Goal: Task Accomplishment & Management: Complete application form

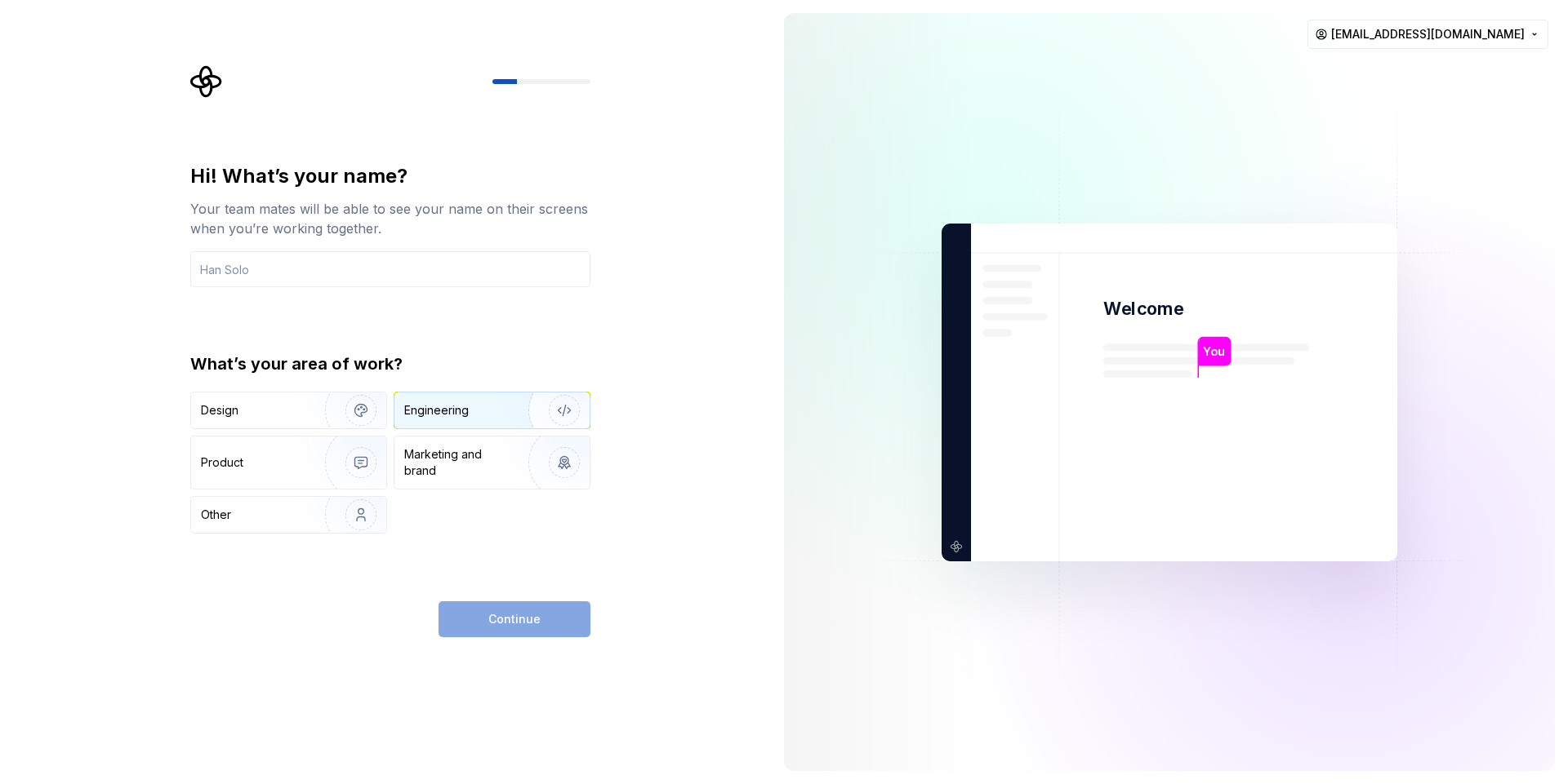
click at [438, 408] on div "Engineering" at bounding box center [437, 410] width 65 height 16
click at [304, 421] on img "button" at bounding box center [350, 411] width 105 height 109
click at [454, 421] on div "Engineering" at bounding box center [492, 411] width 195 height 36
click at [310, 469] on img "button" at bounding box center [350, 463] width 105 height 109
click at [448, 429] on button "Engineering" at bounding box center [492, 411] width 197 height 37
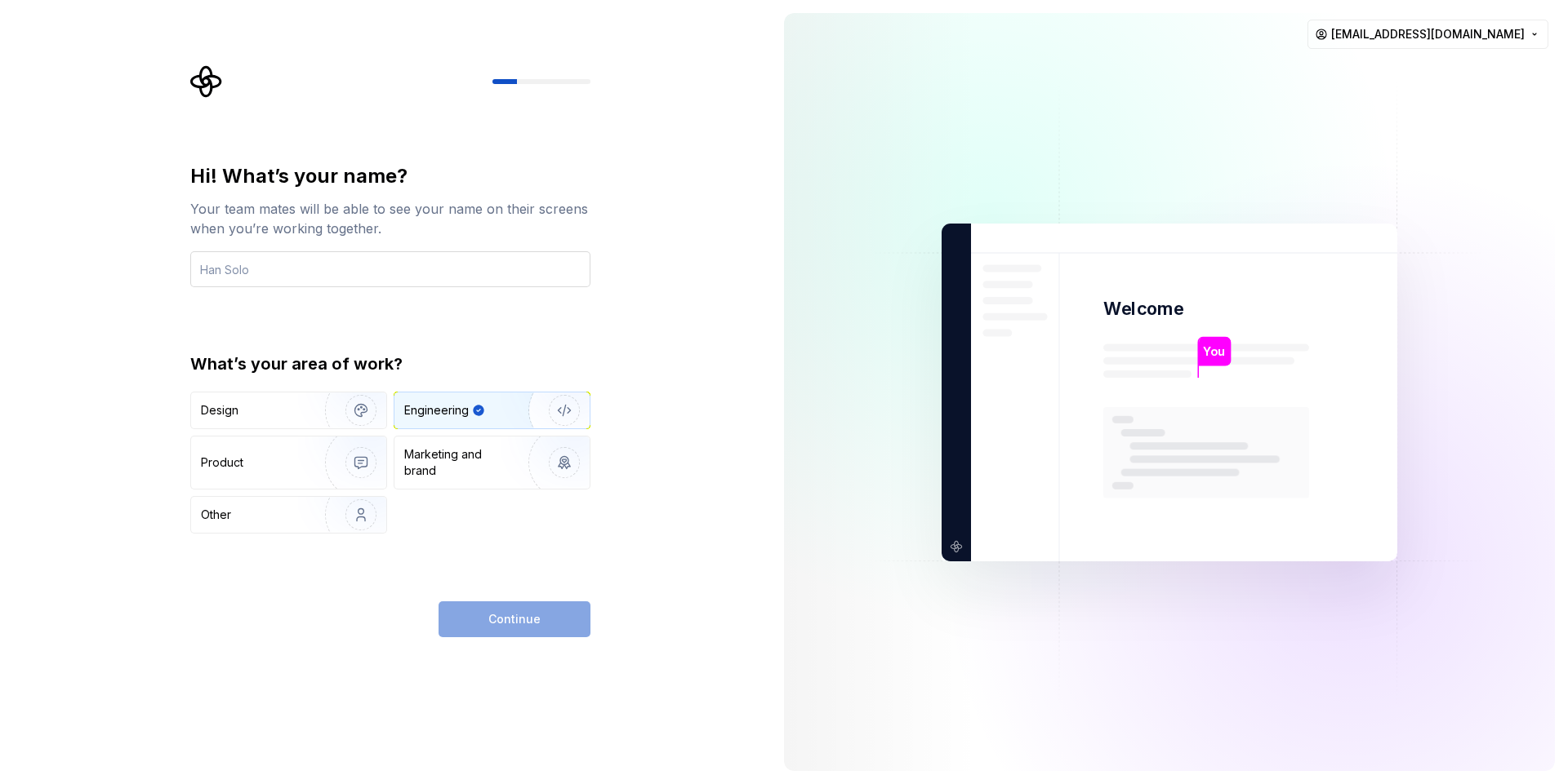
click at [357, 266] on input "text" at bounding box center [390, 269] width 400 height 36
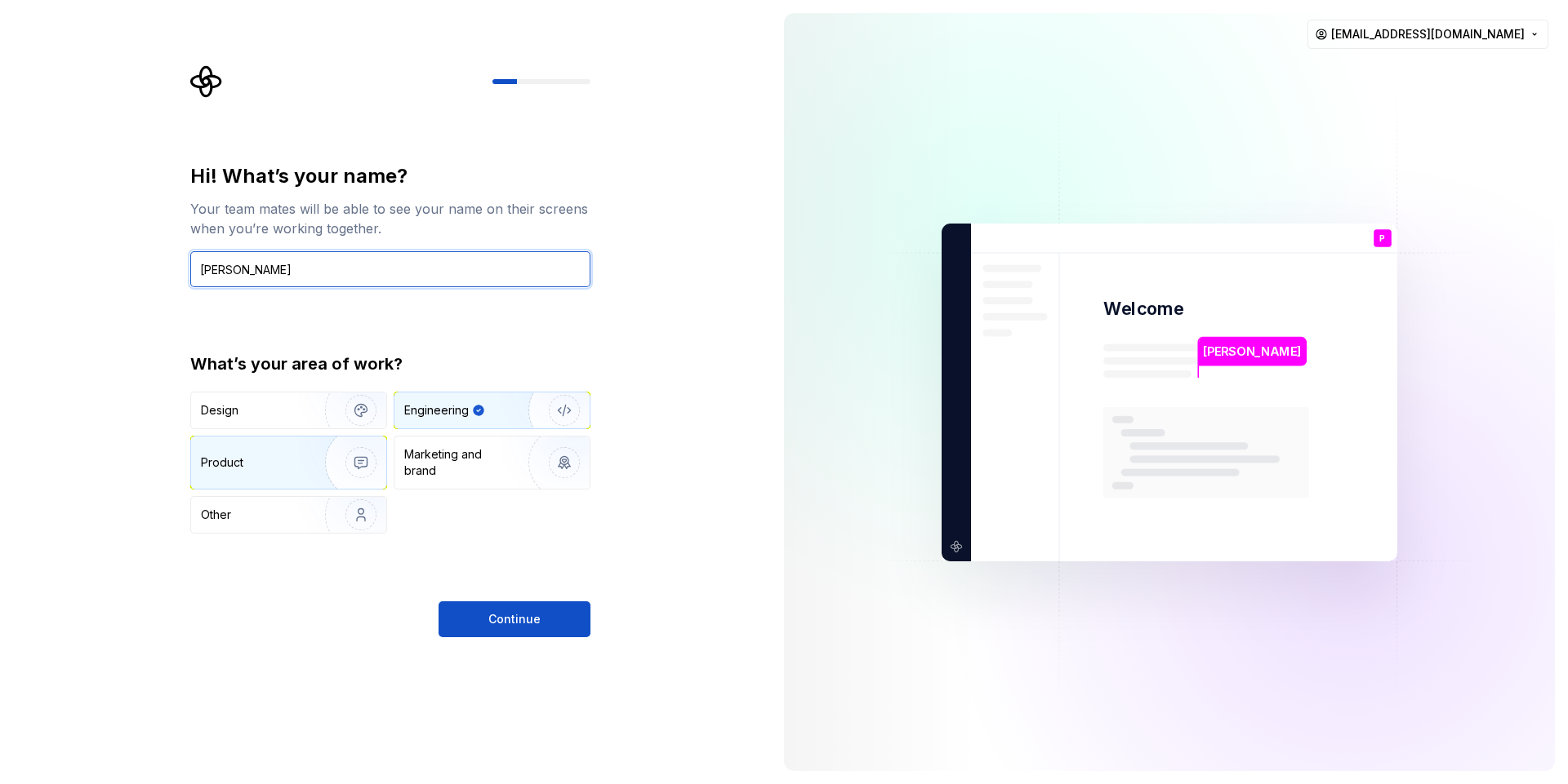
type input "Parvez Jahagirdar"
click at [284, 464] on div "Product" at bounding box center [255, 462] width 107 height 16
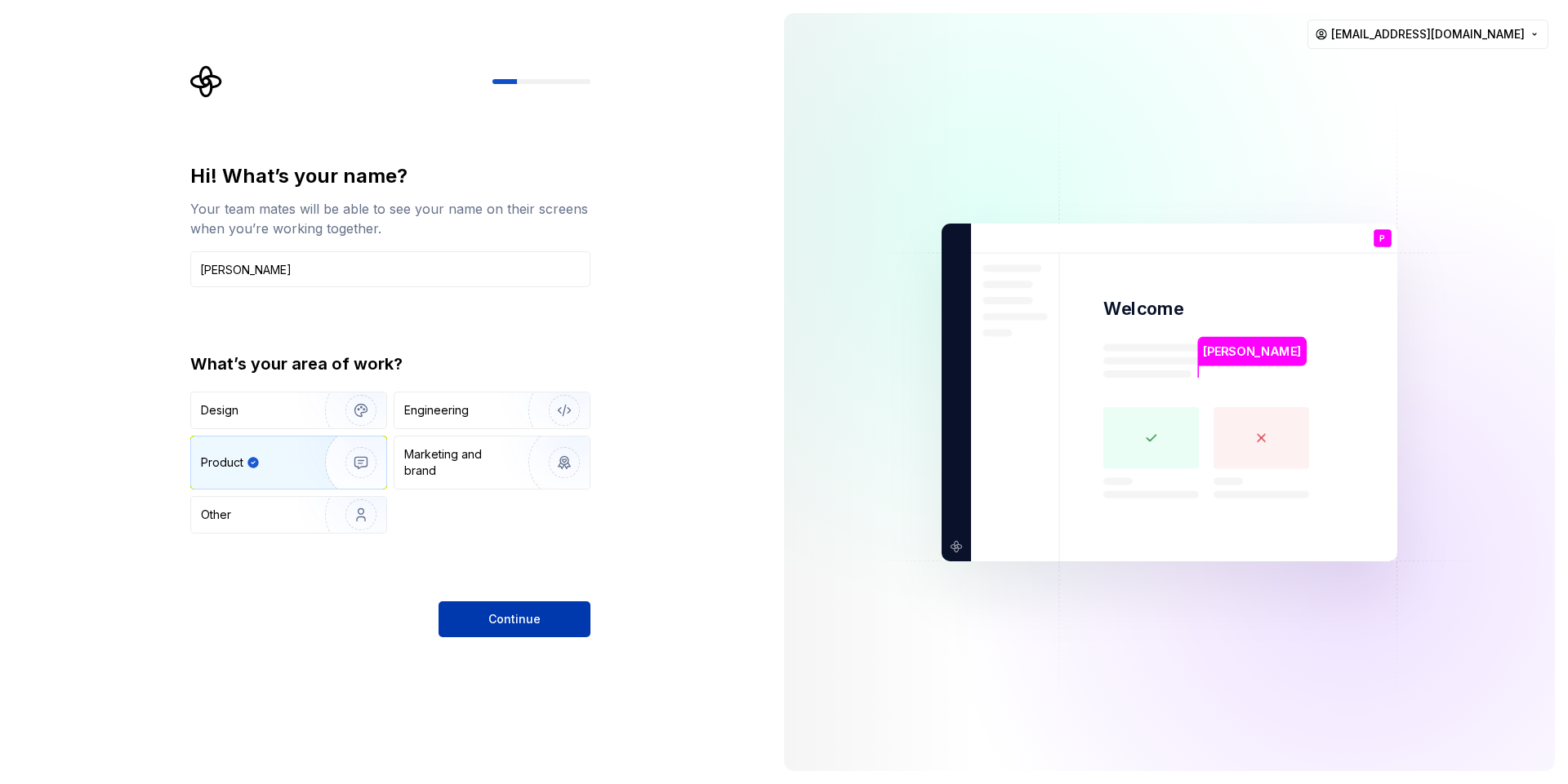
click at [508, 613] on span "Continue" at bounding box center [514, 619] width 52 height 16
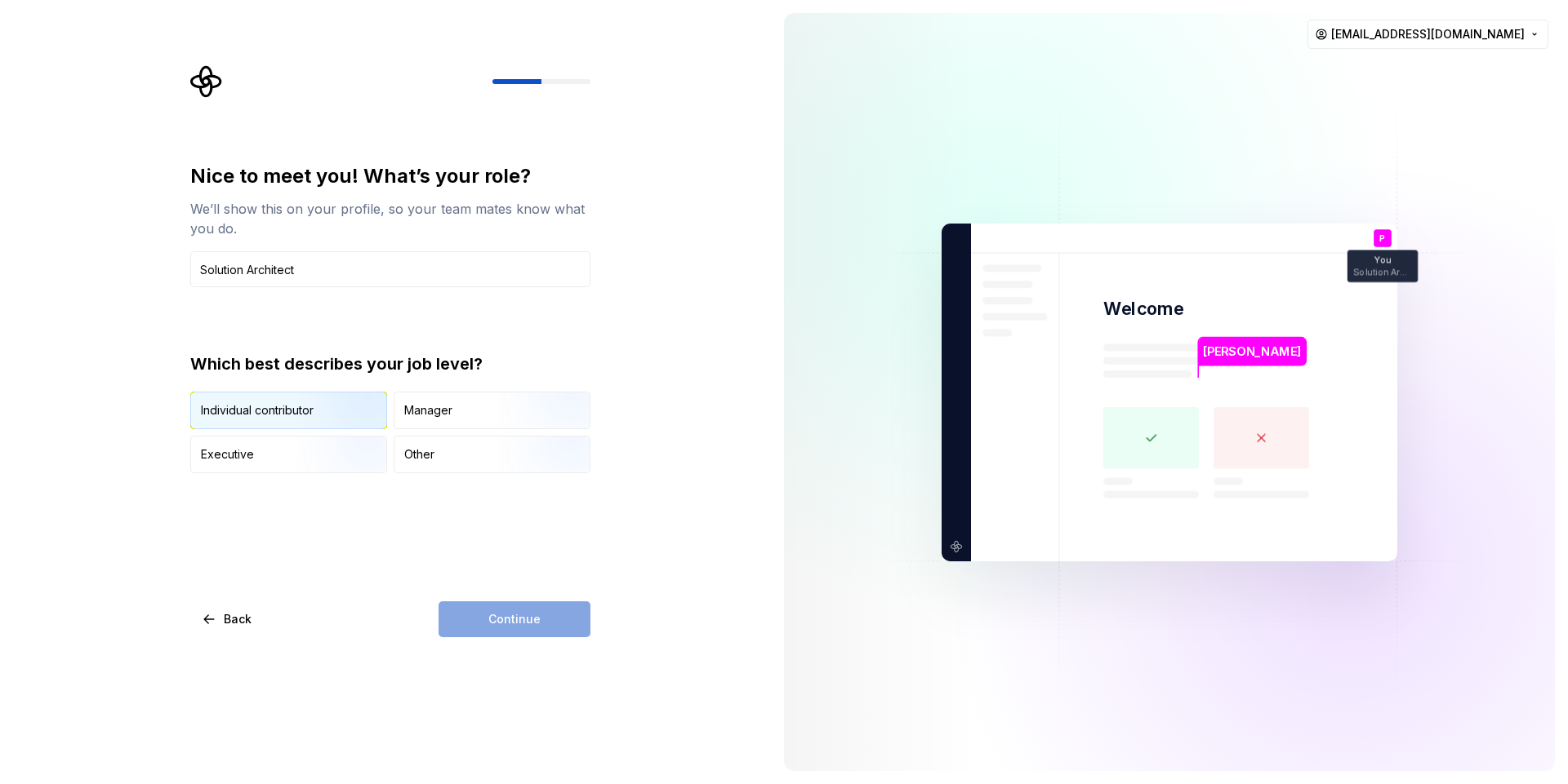
type input "Solution Architect"
click at [287, 412] on div "Individual contributor" at bounding box center [257, 410] width 113 height 16
click at [541, 630] on button "Continue" at bounding box center [514, 620] width 152 height 36
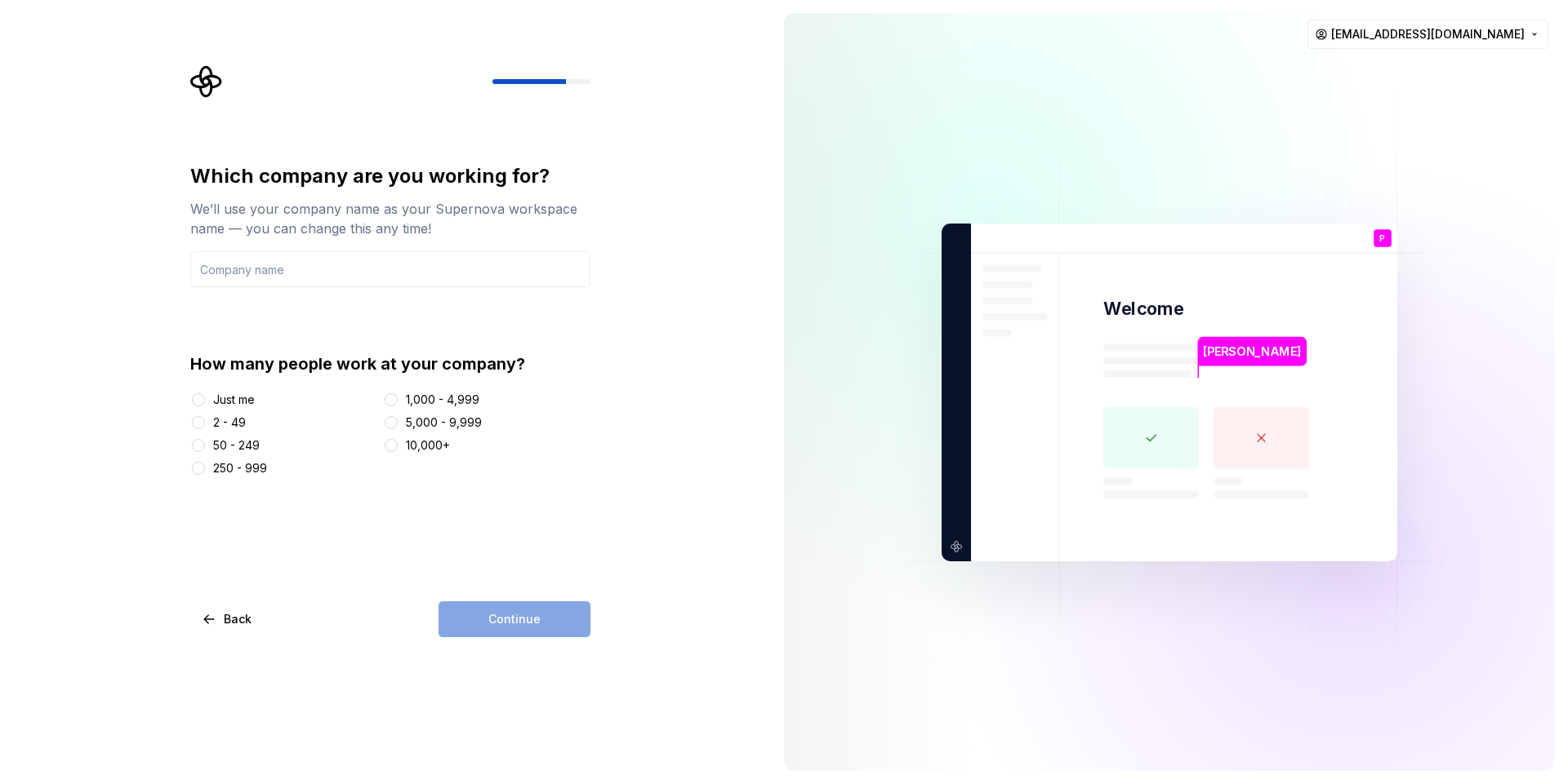
click at [229, 420] on div "2 - 49" at bounding box center [229, 422] width 32 height 16
click at [205, 420] on button "2 - 49" at bounding box center [198, 422] width 13 height 13
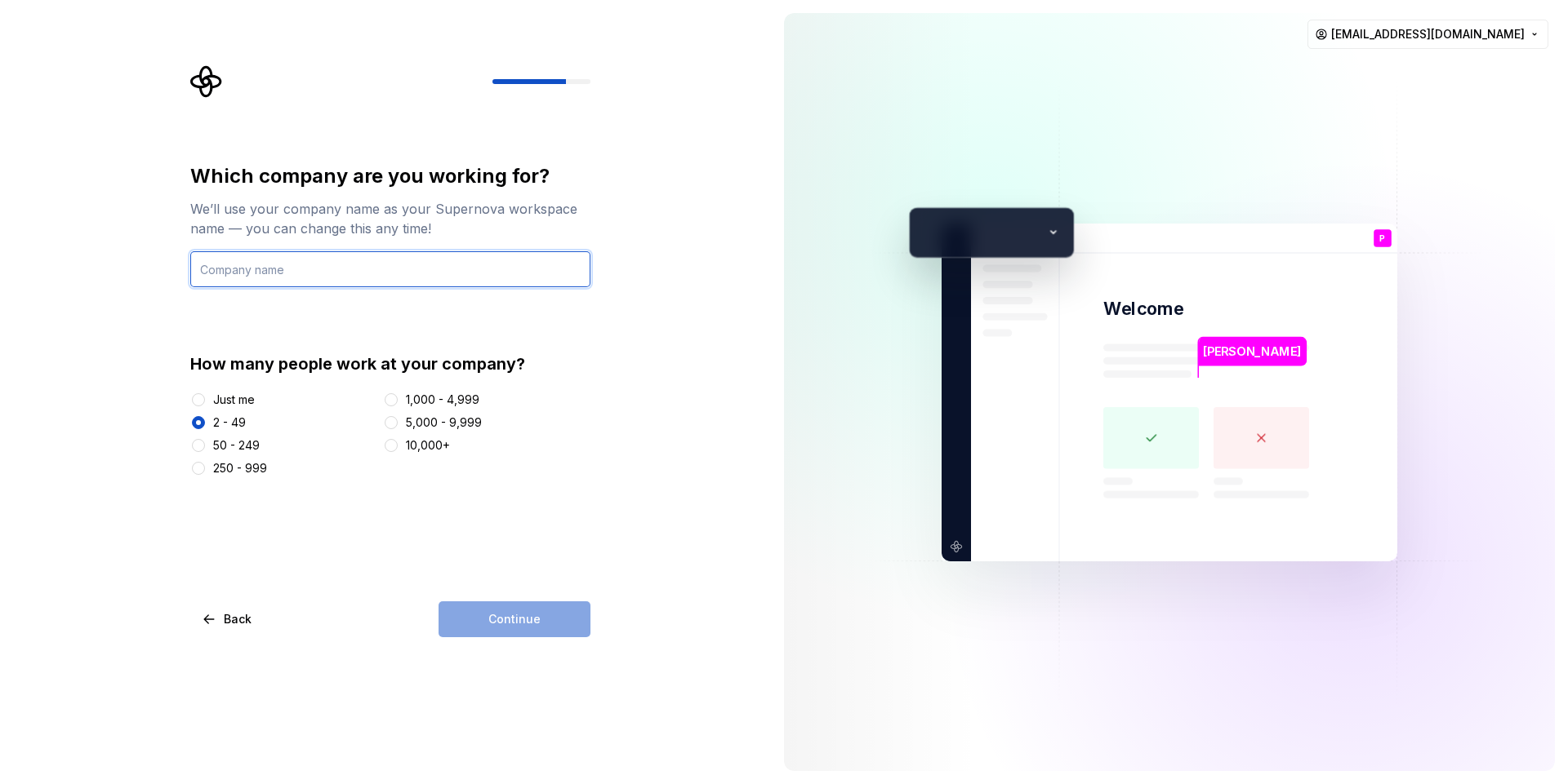
click at [320, 280] on input "text" at bounding box center [390, 269] width 400 height 36
type input "Tech Innovaters"
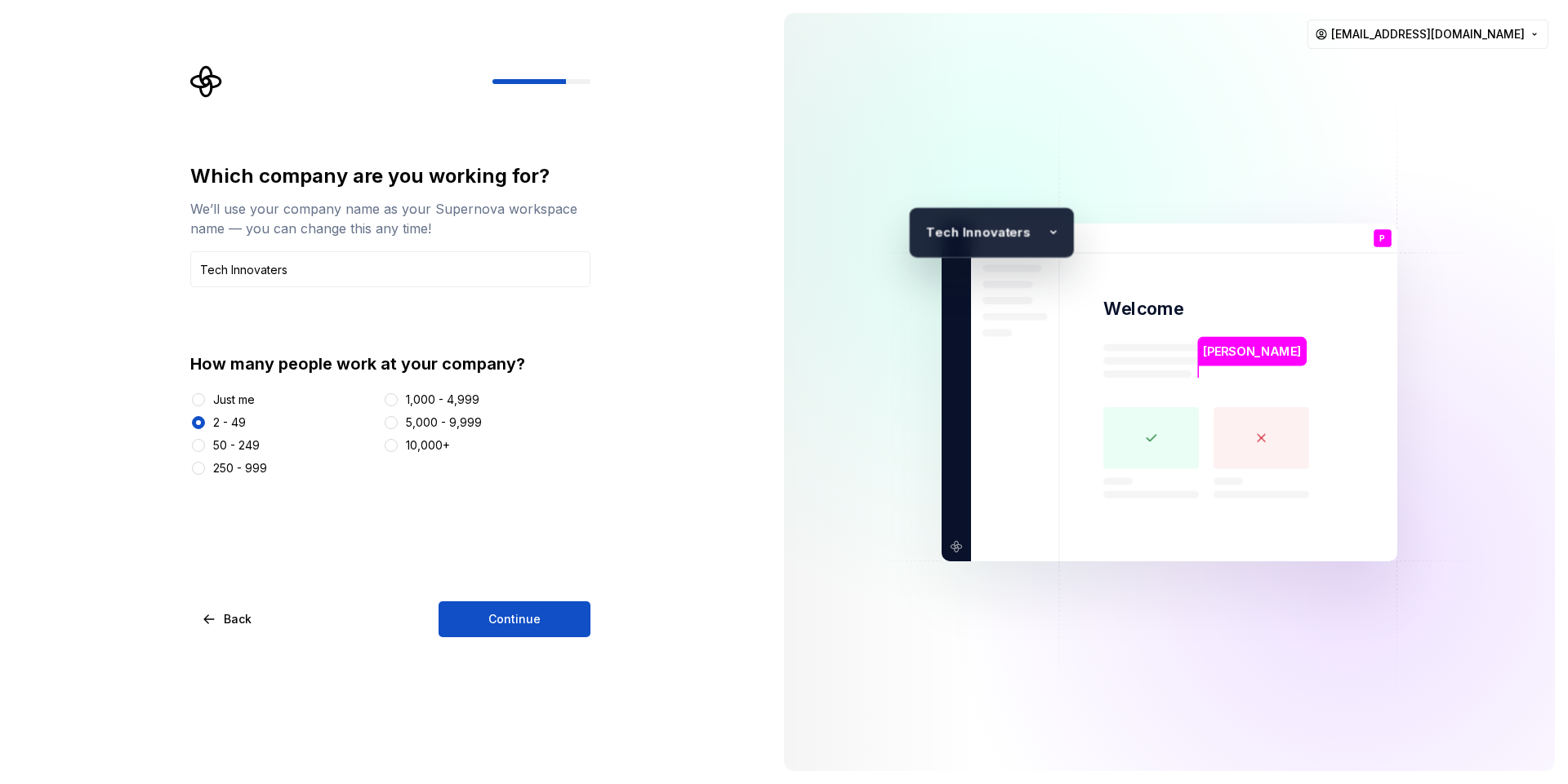
click at [473, 624] on button "Continue" at bounding box center [514, 620] width 152 height 36
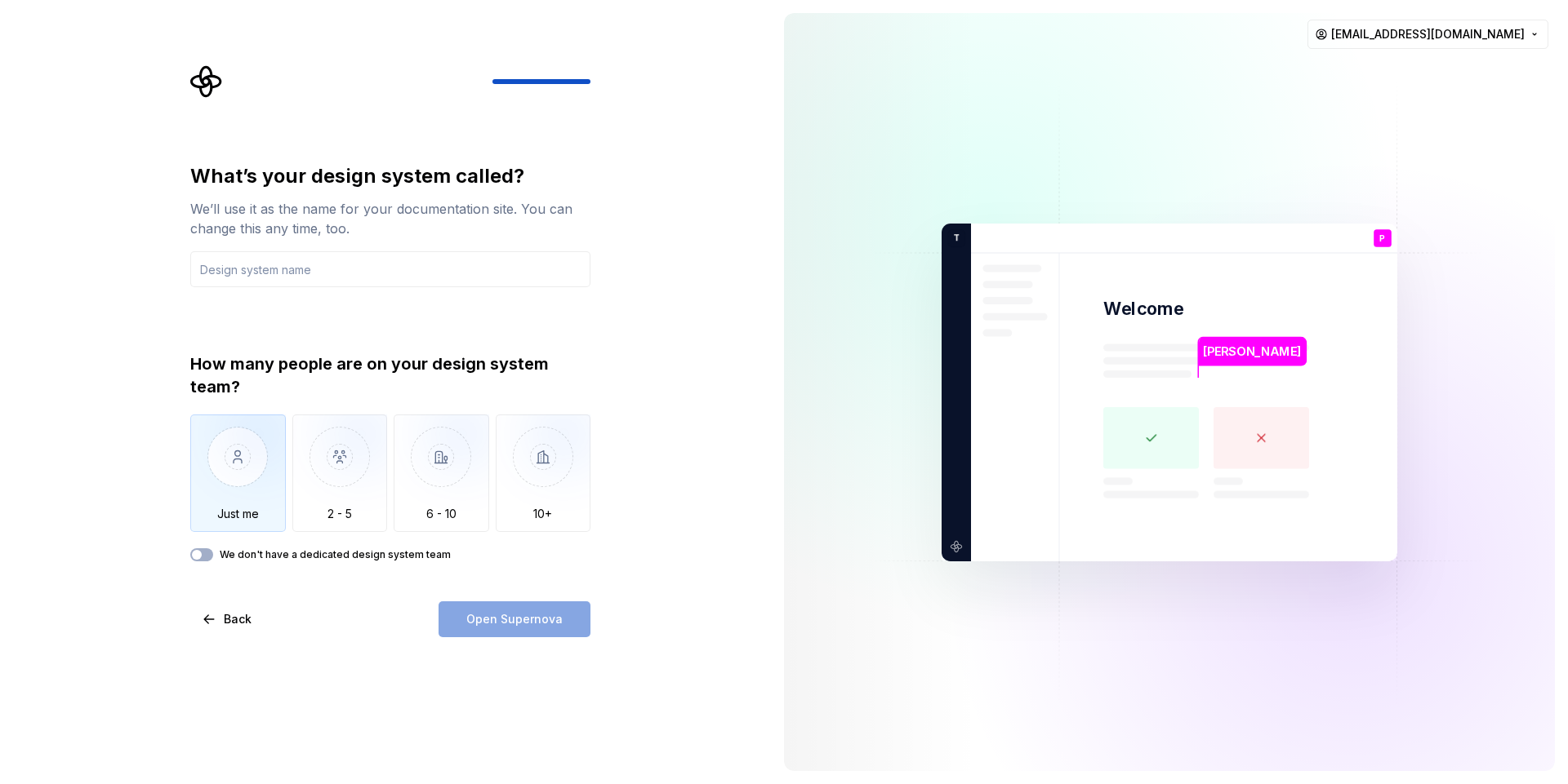
click at [238, 484] on img "button" at bounding box center [238, 469] width 95 height 109
click at [298, 271] on input "text" at bounding box center [390, 269] width 400 height 36
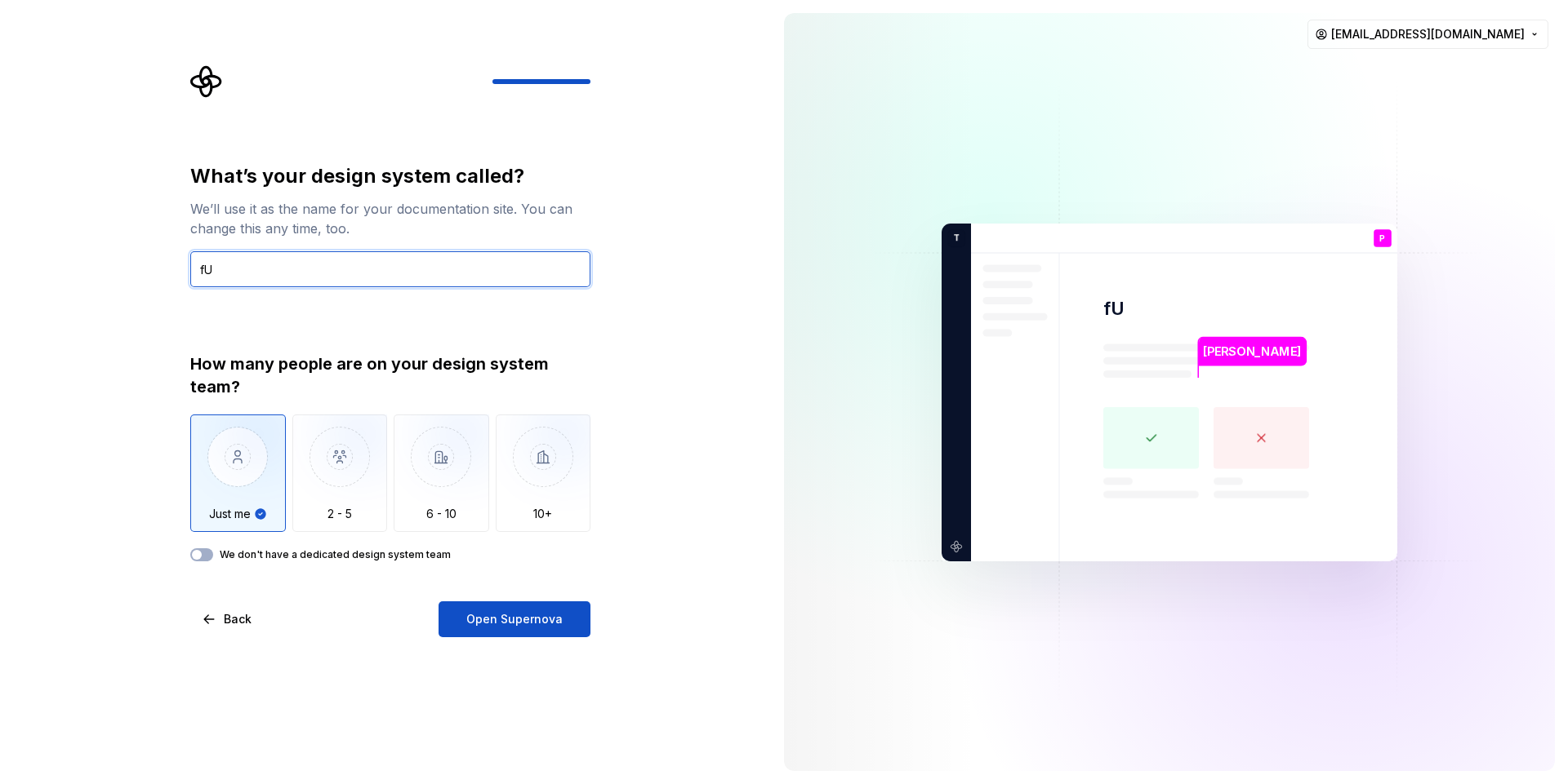
type input "f"
type input "Futurestic AI"
click at [376, 645] on div "What’s your design system called? We’ll use it as the name for your documentati…" at bounding box center [385, 392] width 771 height 784
click at [338, 558] on label "We don't have a dedicated design system team" at bounding box center [335, 555] width 231 height 13
click at [211, 554] on button "We don't have a dedicated design system team" at bounding box center [201, 555] width 23 height 13
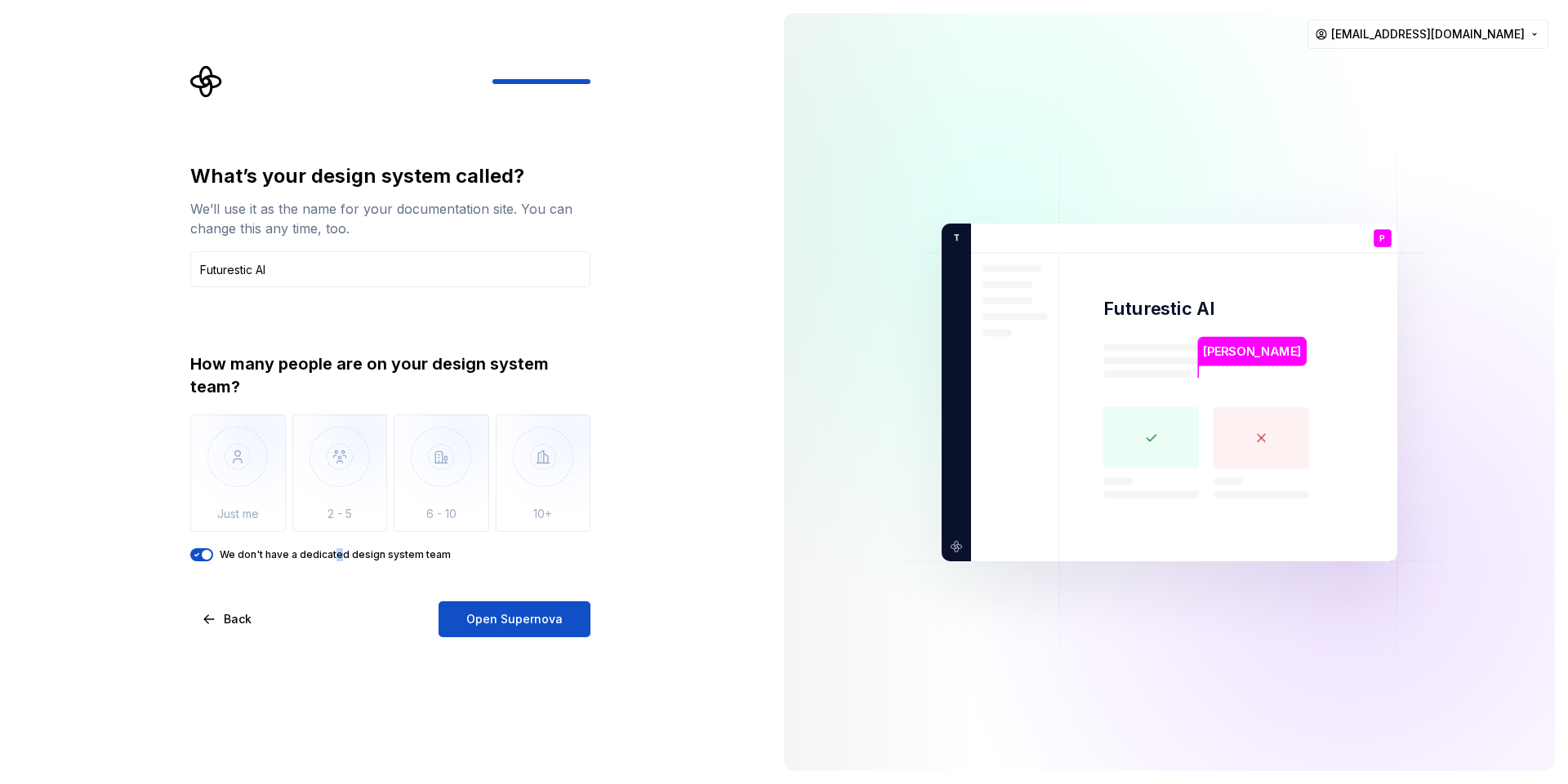
click at [209, 557] on span "button" at bounding box center [206, 554] width 9 height 9
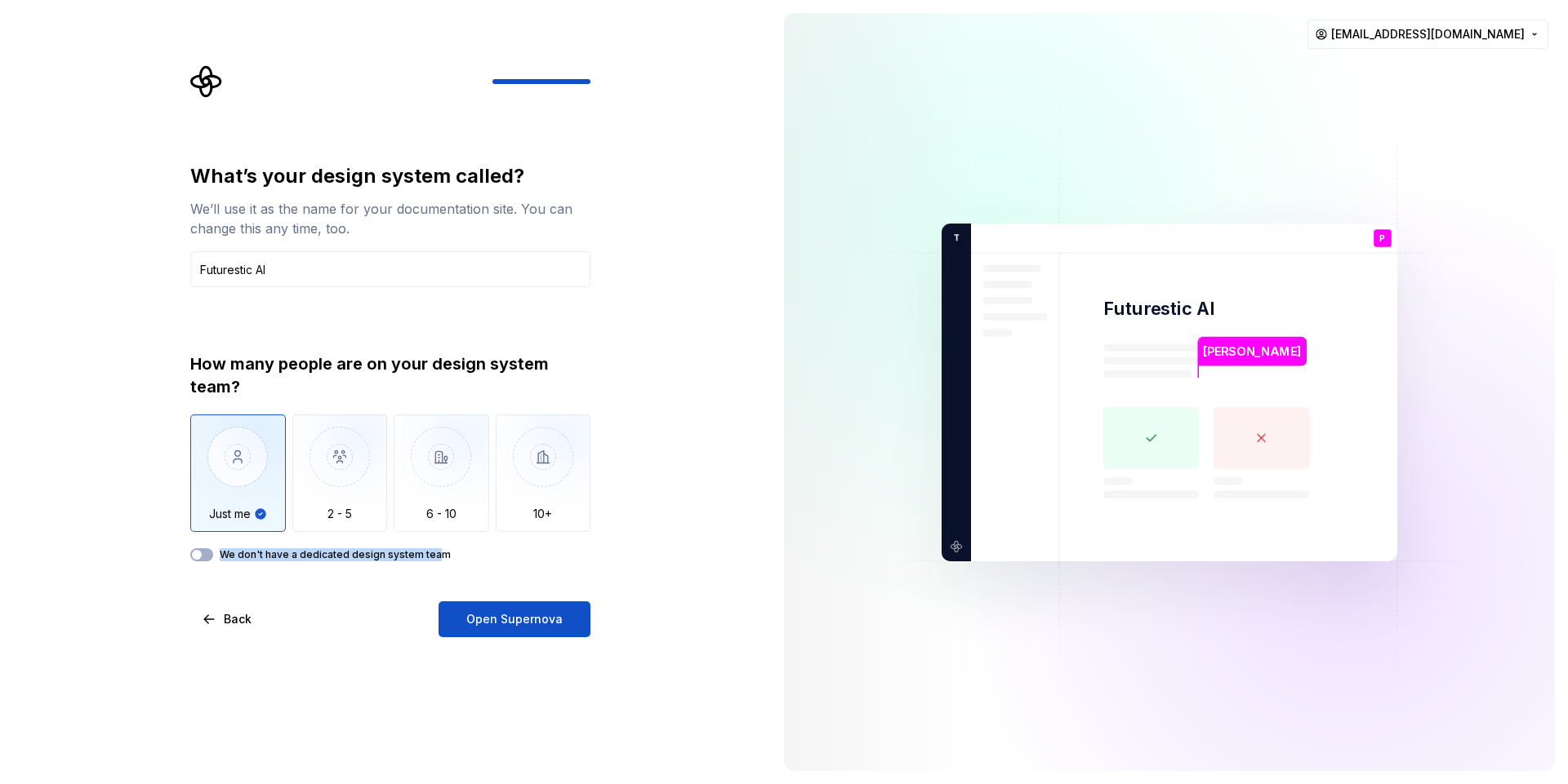
click at [434, 549] on div "How many people are on your design system team? Just me 2 - 5 6 - 10 10+ We don…" at bounding box center [390, 457] width 400 height 209
click at [524, 626] on span "Open Supernova" at bounding box center [514, 619] width 96 height 16
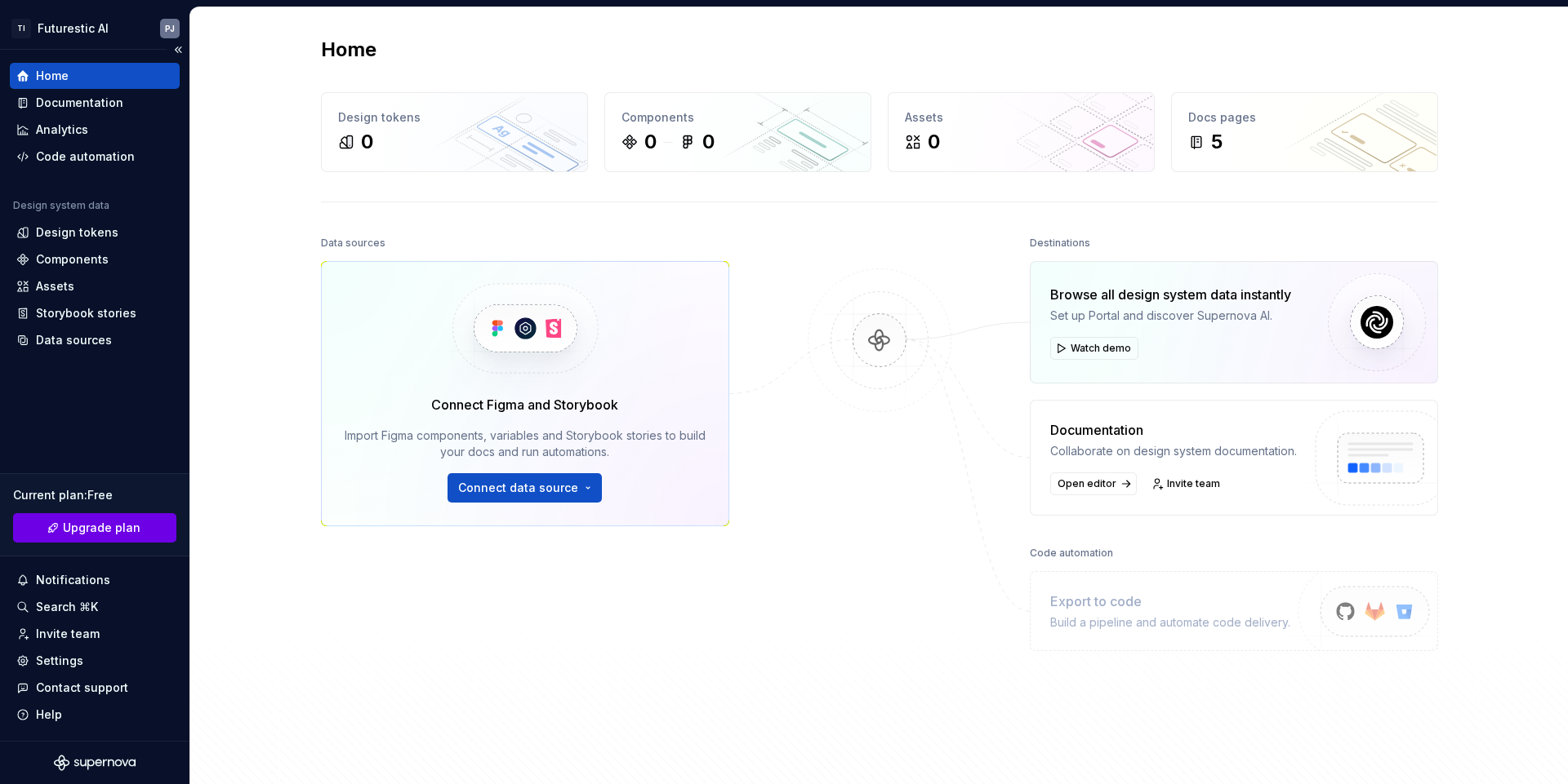
click at [106, 528] on span "Upgrade plan" at bounding box center [101, 527] width 78 height 16
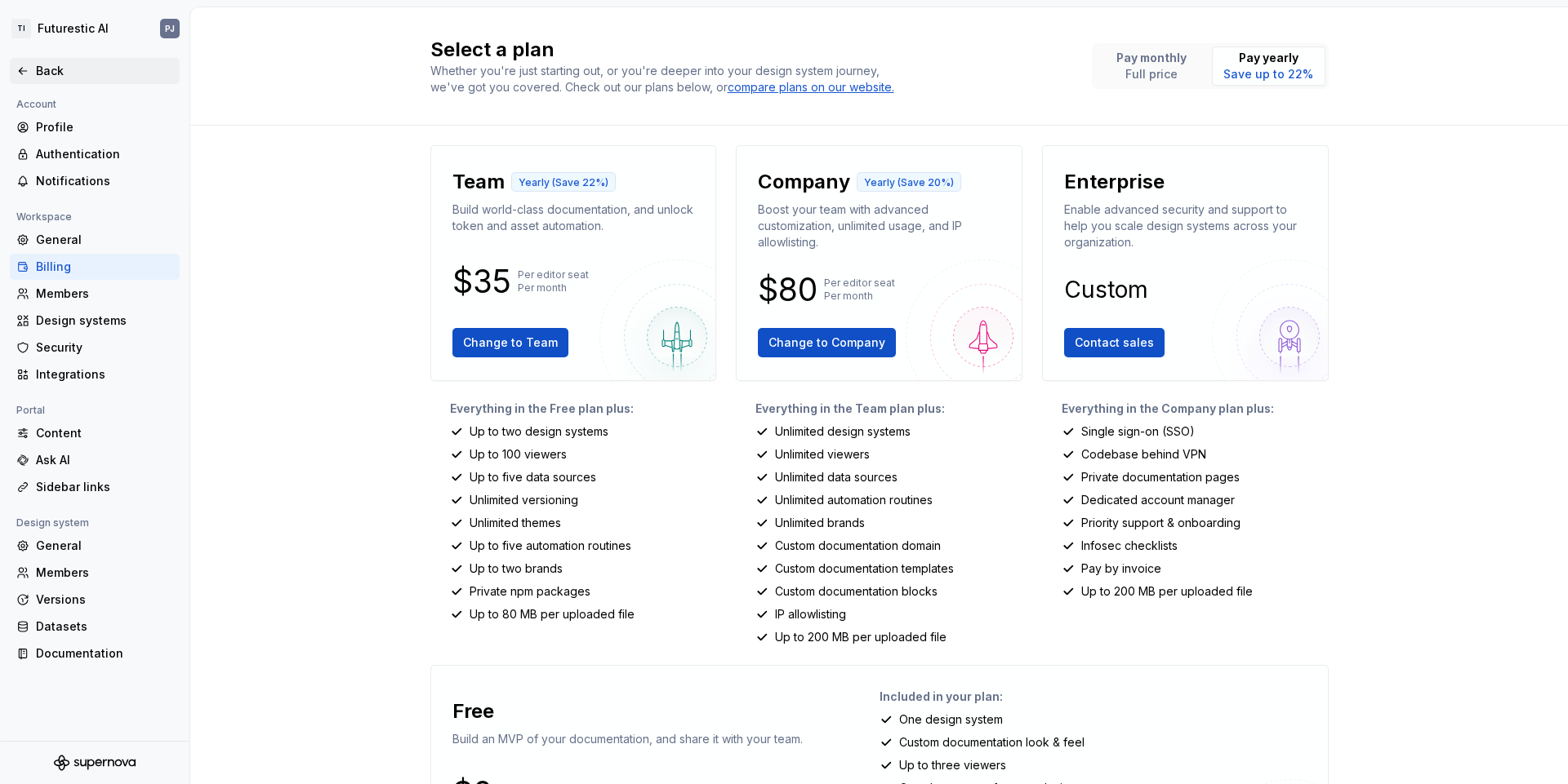
click at [42, 75] on div "Back" at bounding box center [104, 71] width 137 height 16
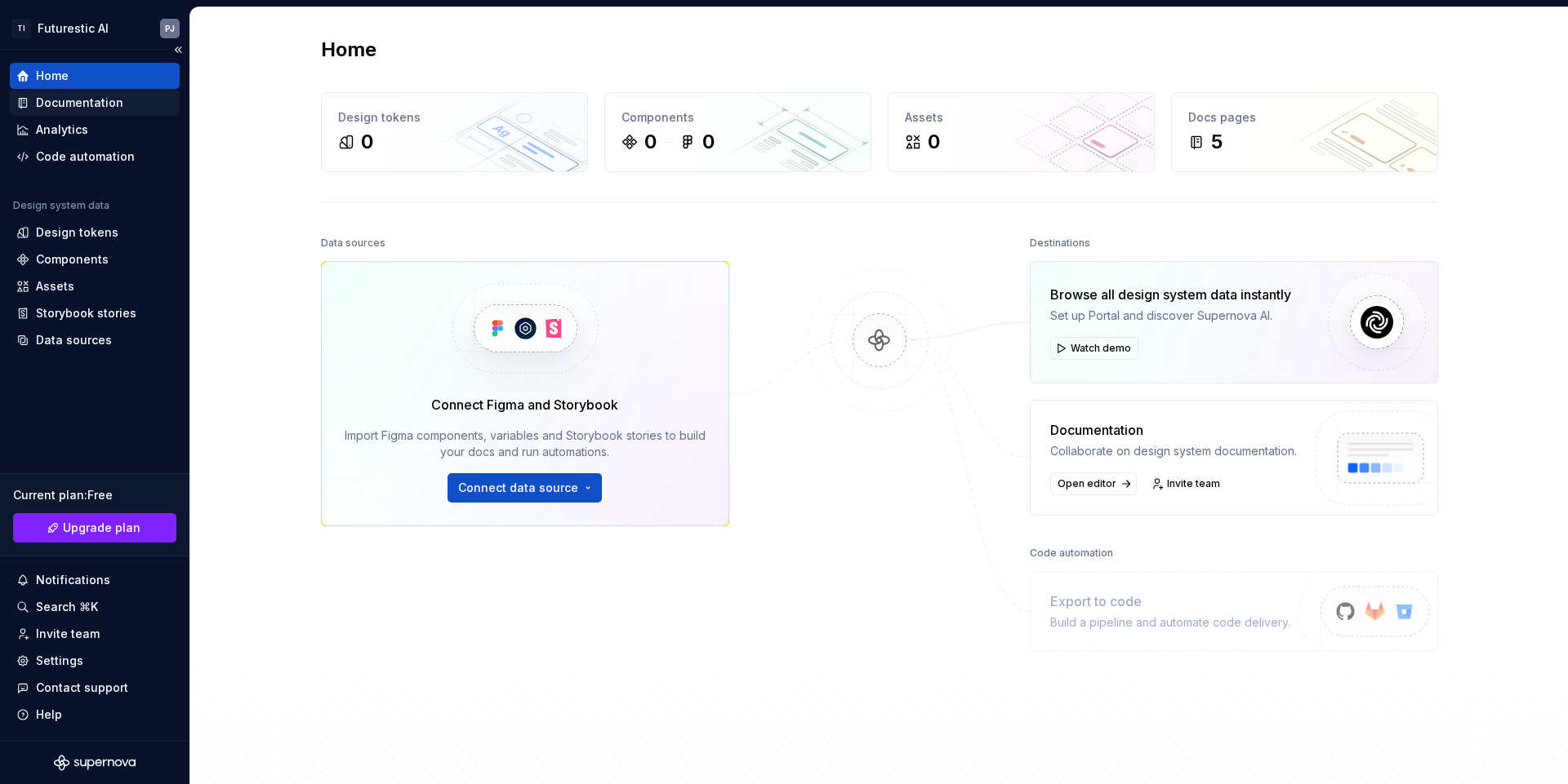
click at [67, 93] on div "Documentation" at bounding box center [94, 102] width 170 height 26
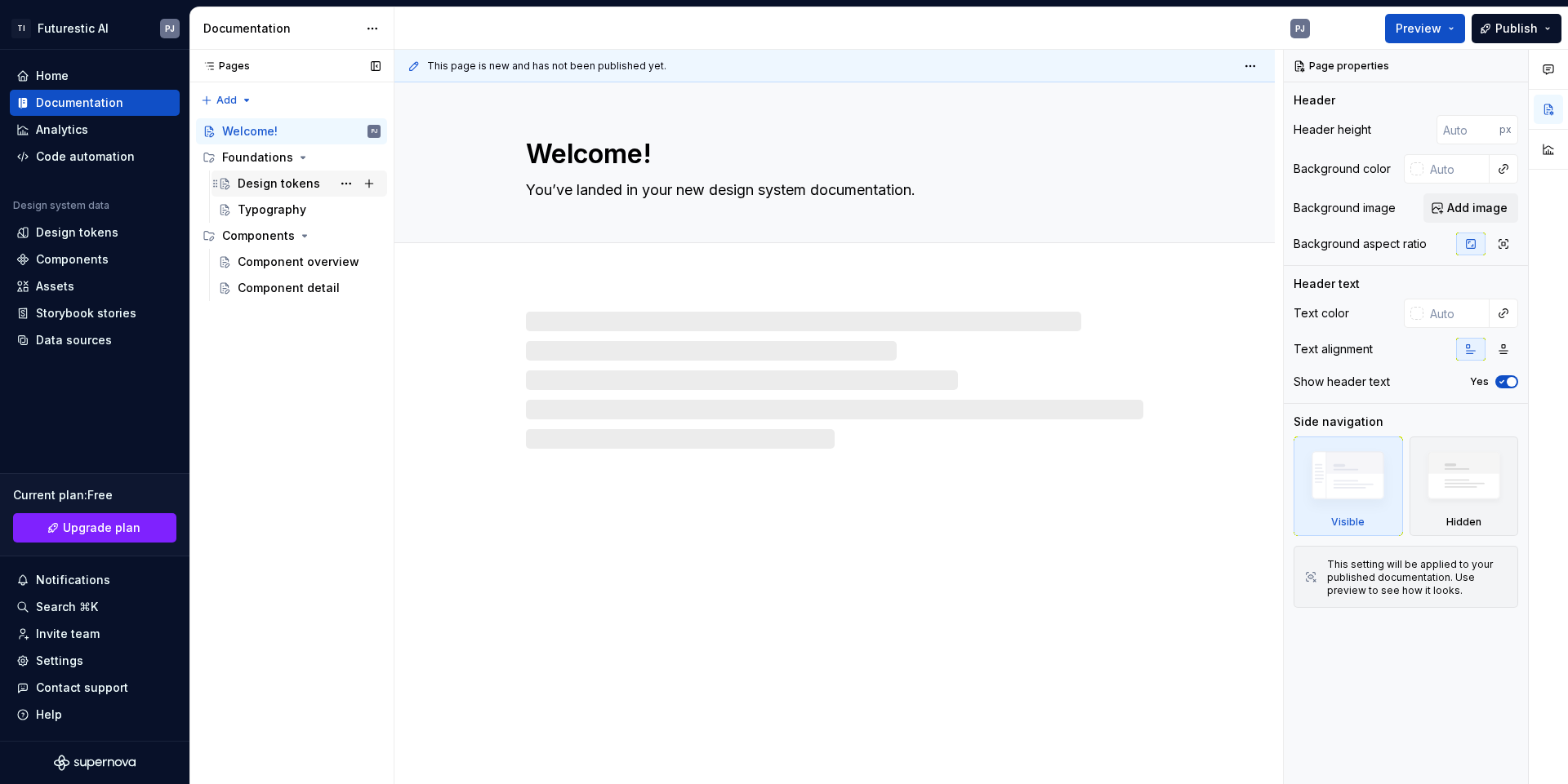
click at [248, 184] on div "Design tokens" at bounding box center [279, 183] width 83 height 16
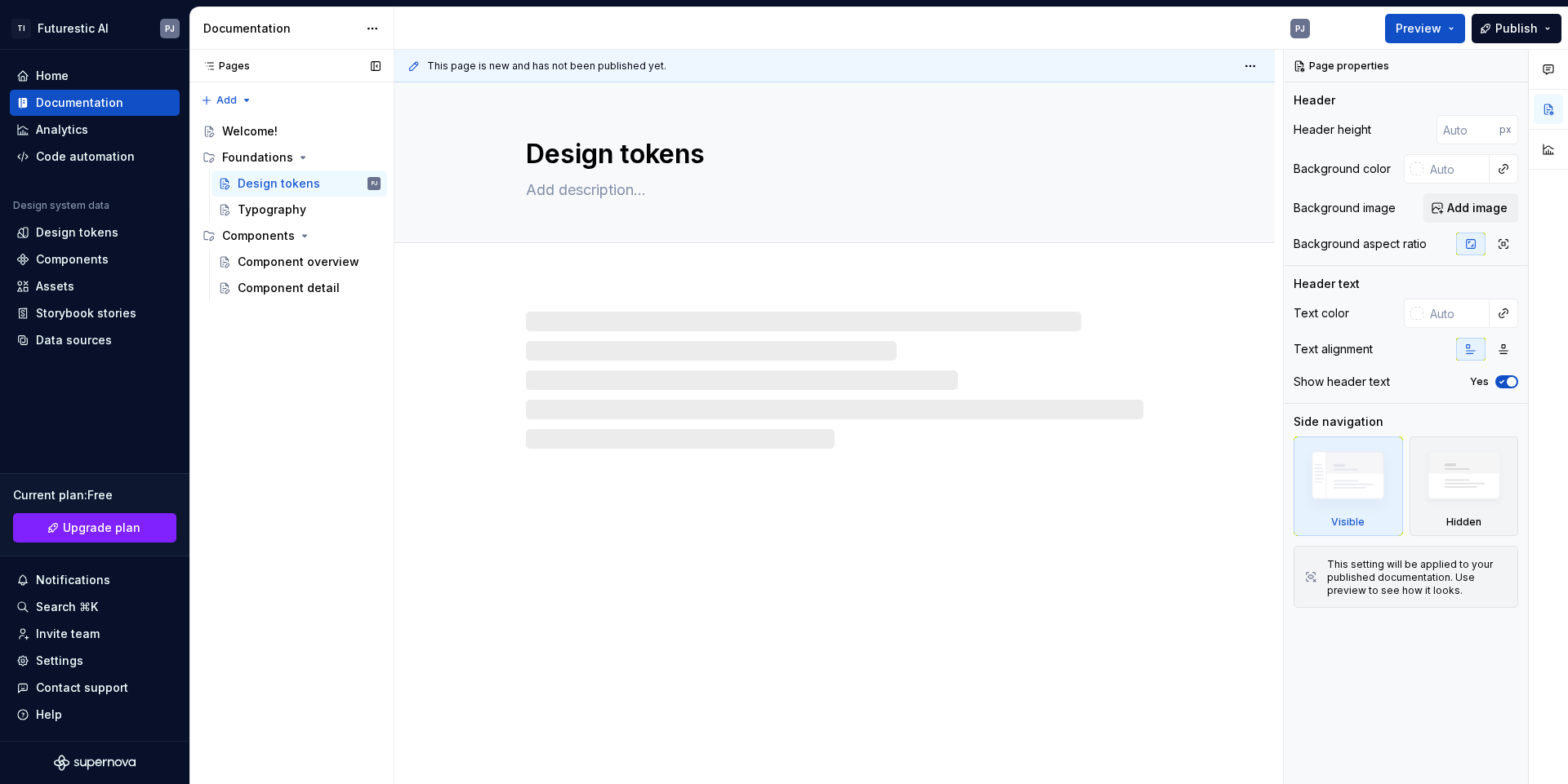
click at [245, 391] on div "Pages Pages Add Accessibility guide for tree Page tree. Navigate the tree with …" at bounding box center [291, 417] width 204 height 735
type textarea "*"
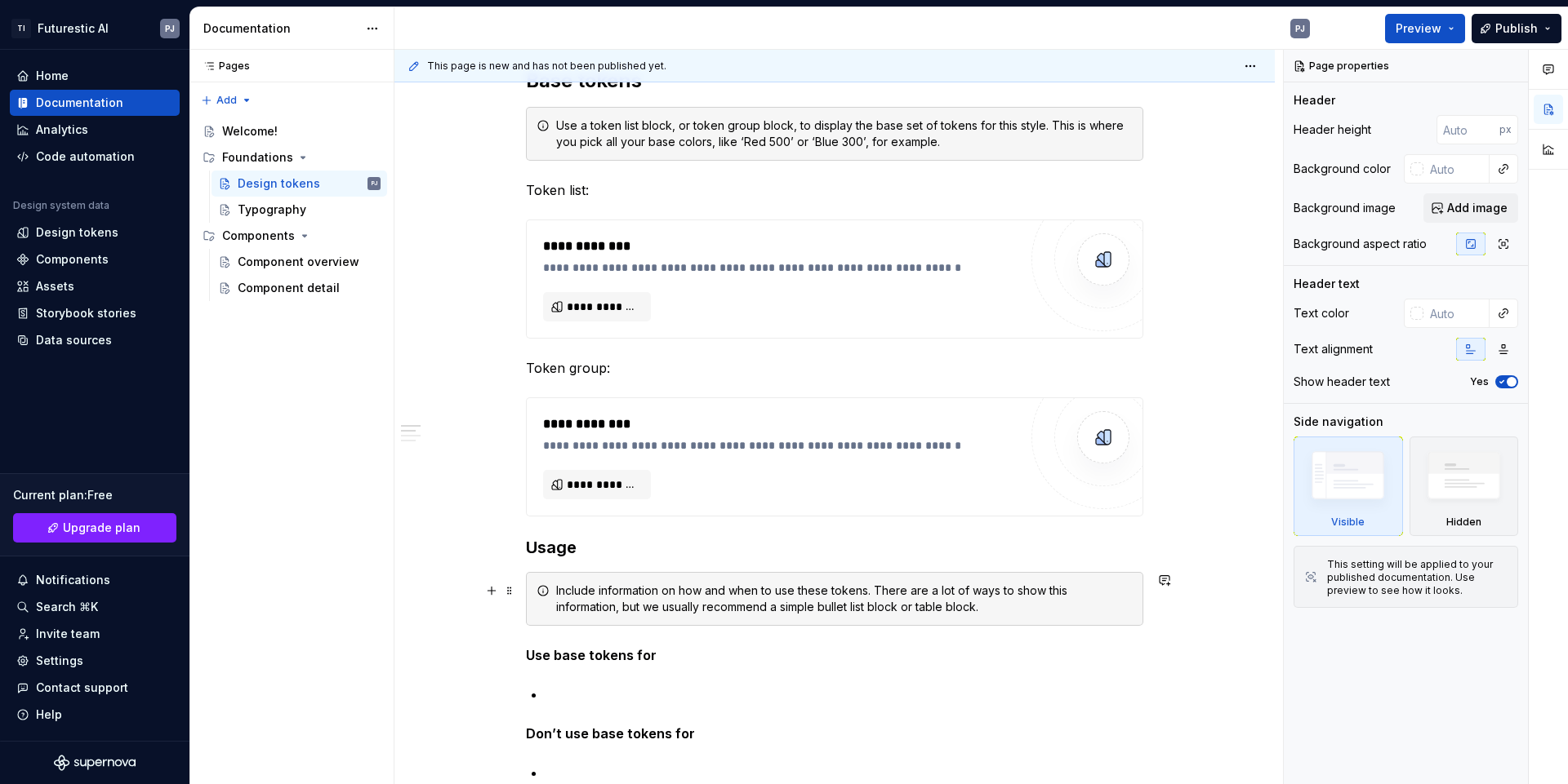
scroll to position [363, 0]
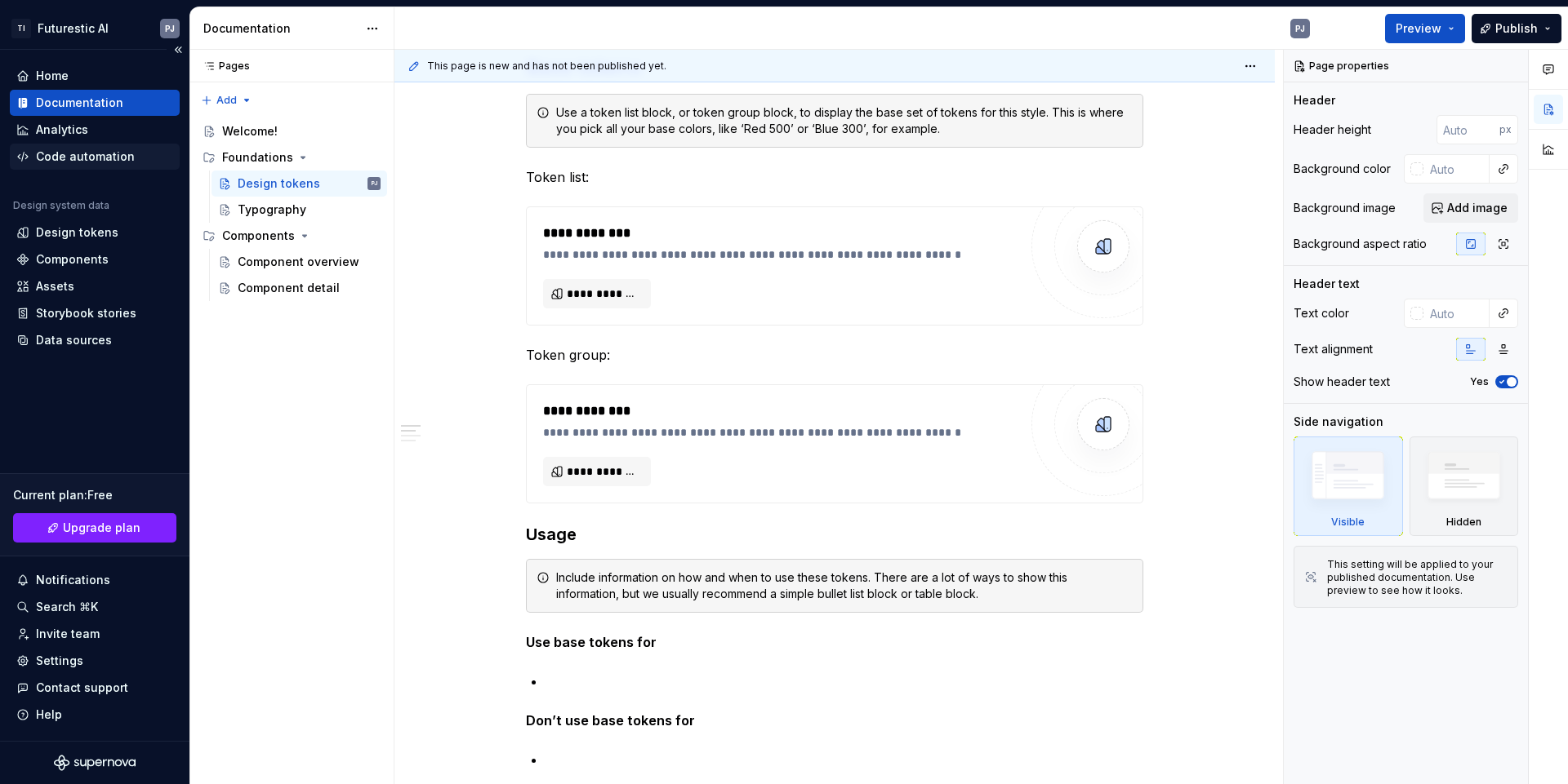
click at [58, 152] on div "Code automation" at bounding box center [85, 156] width 99 height 16
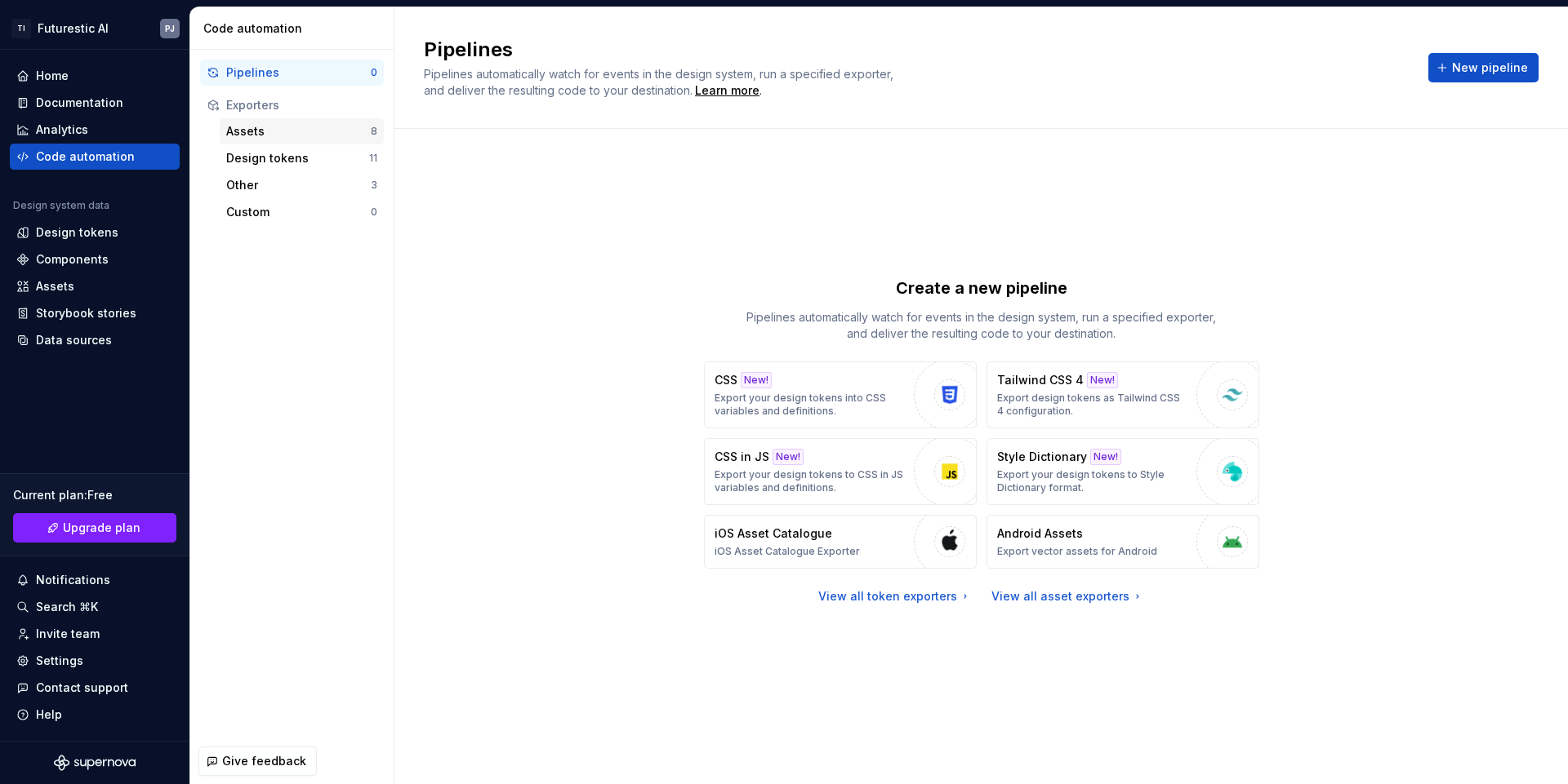
click at [246, 132] on div "Assets" at bounding box center [298, 131] width 145 height 16
